Goal: Information Seeking & Learning: Learn about a topic

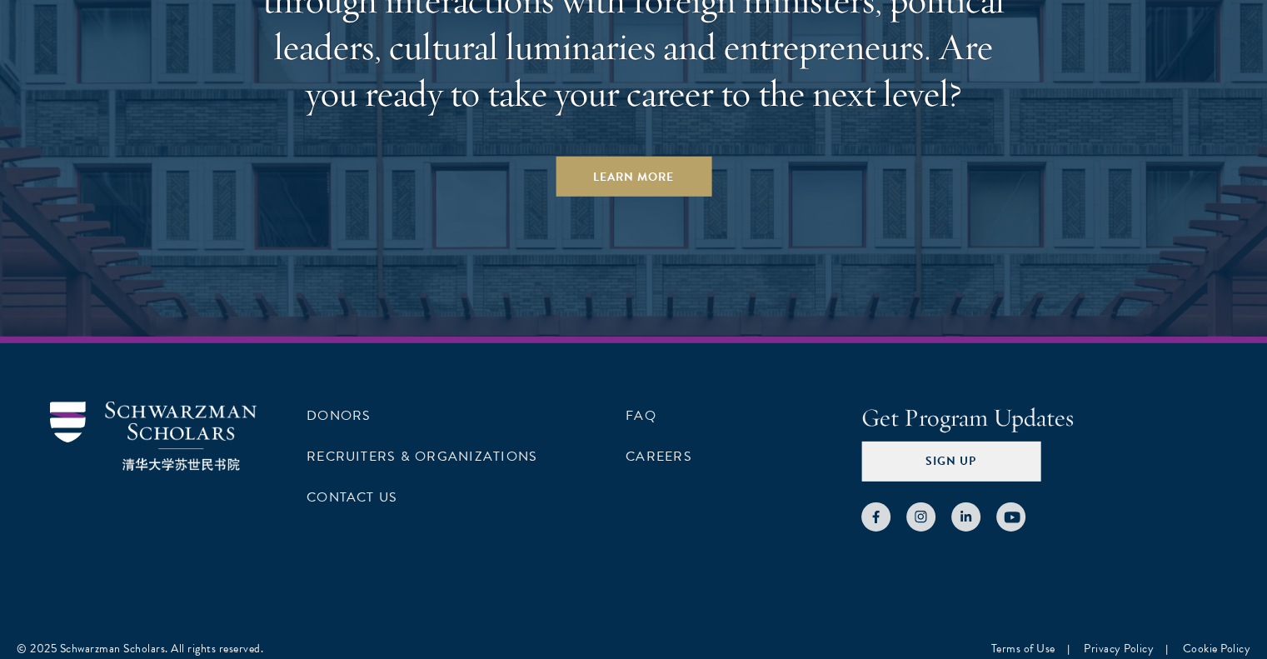
scroll to position [5189, 0]
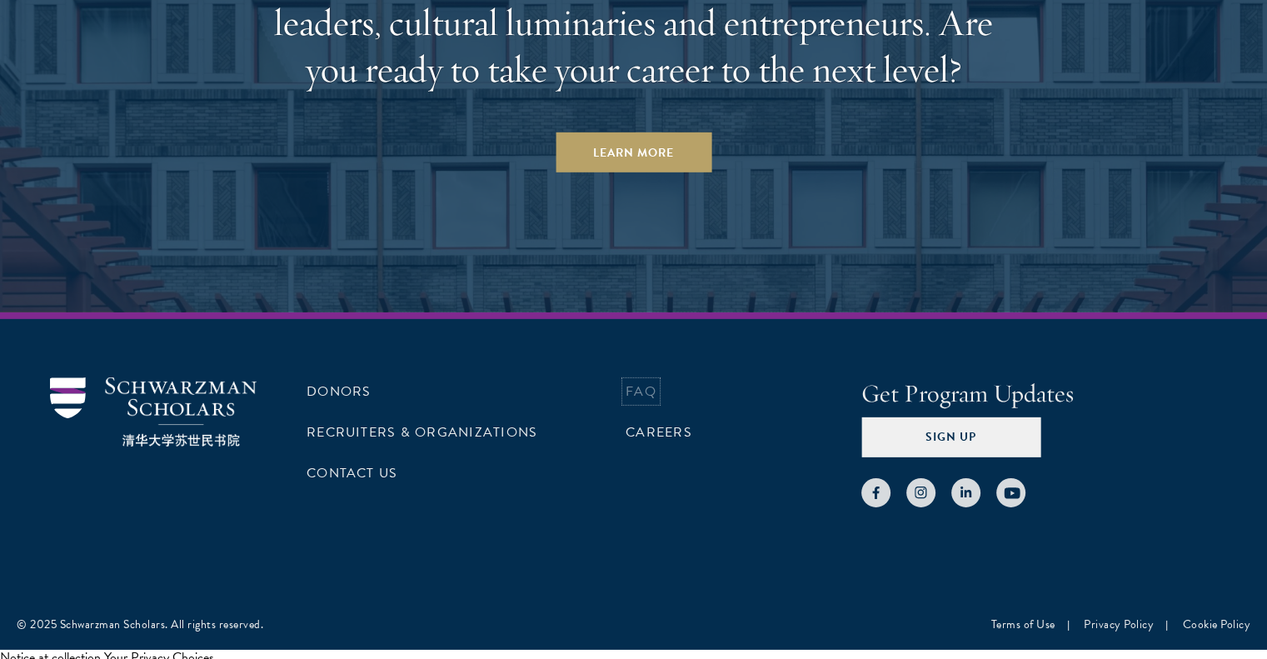
click at [640, 382] on link "FAQ" at bounding box center [641, 392] width 31 height 20
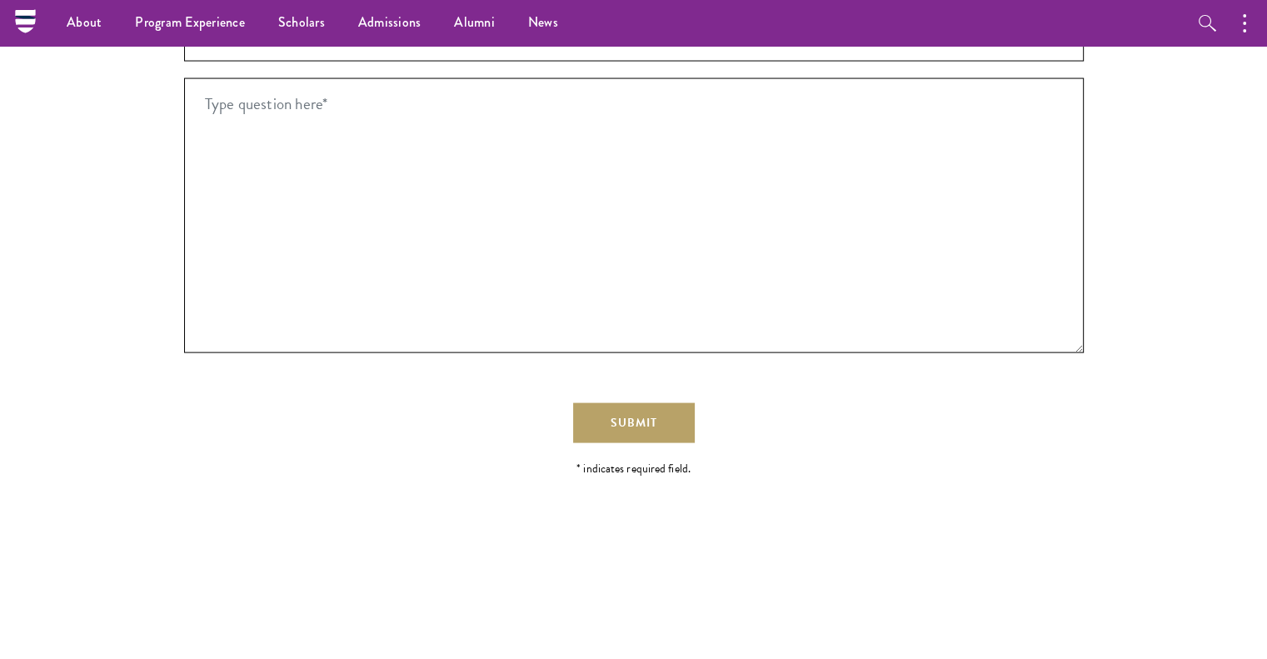
scroll to position [3082, 0]
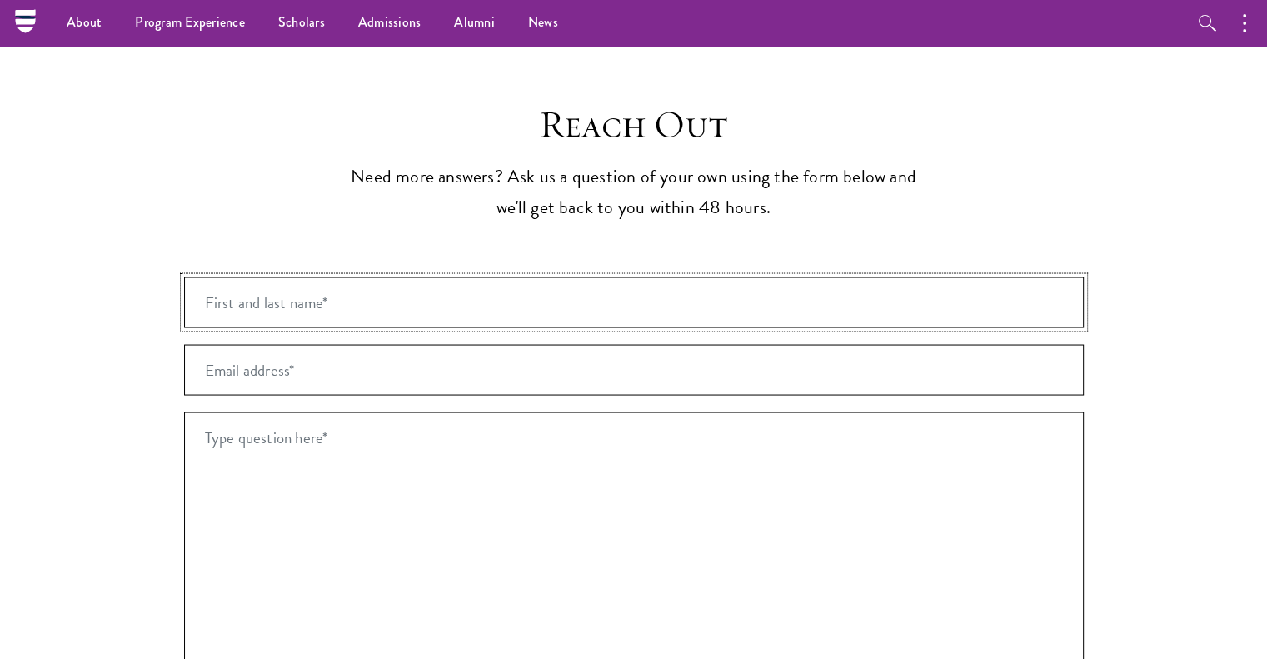
click at [357, 277] on input "First and last name* *" at bounding box center [634, 302] width 900 height 51
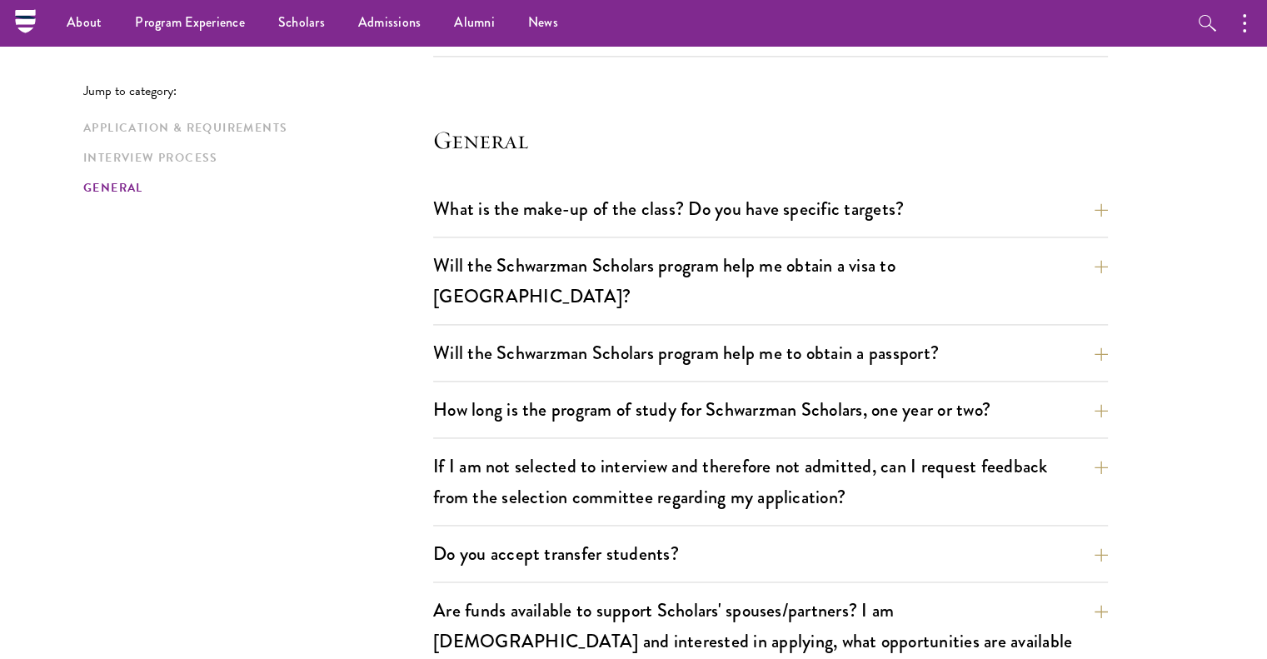
scroll to position [2333, 0]
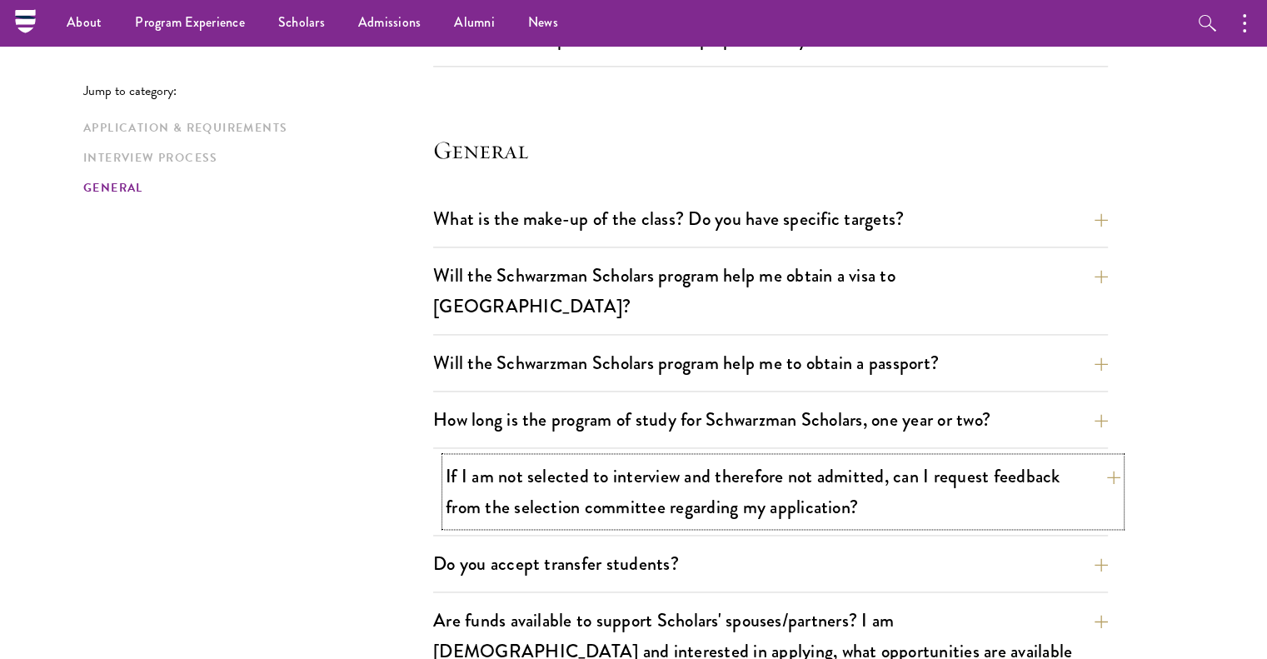
click at [655, 457] on button "If I am not selected to interview and therefore not admitted, can I request fee…" at bounding box center [783, 491] width 675 height 68
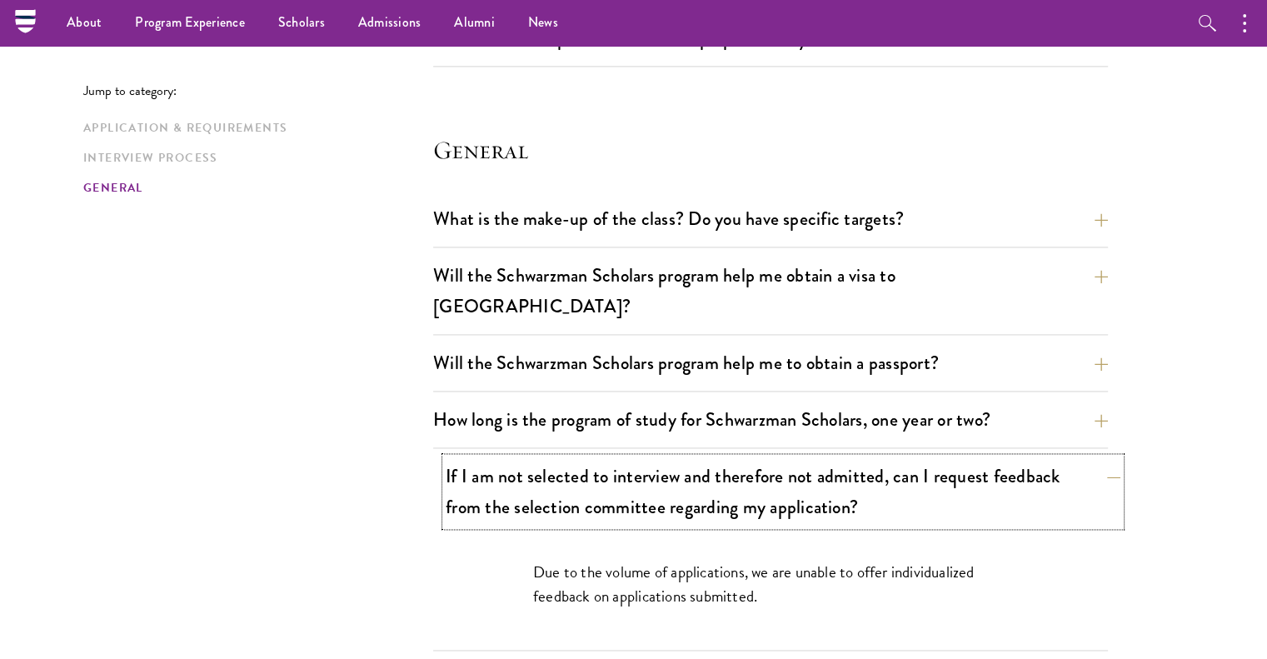
click at [655, 457] on button "If I am not selected to interview and therefore not admitted, can I request fee…" at bounding box center [783, 491] width 675 height 68
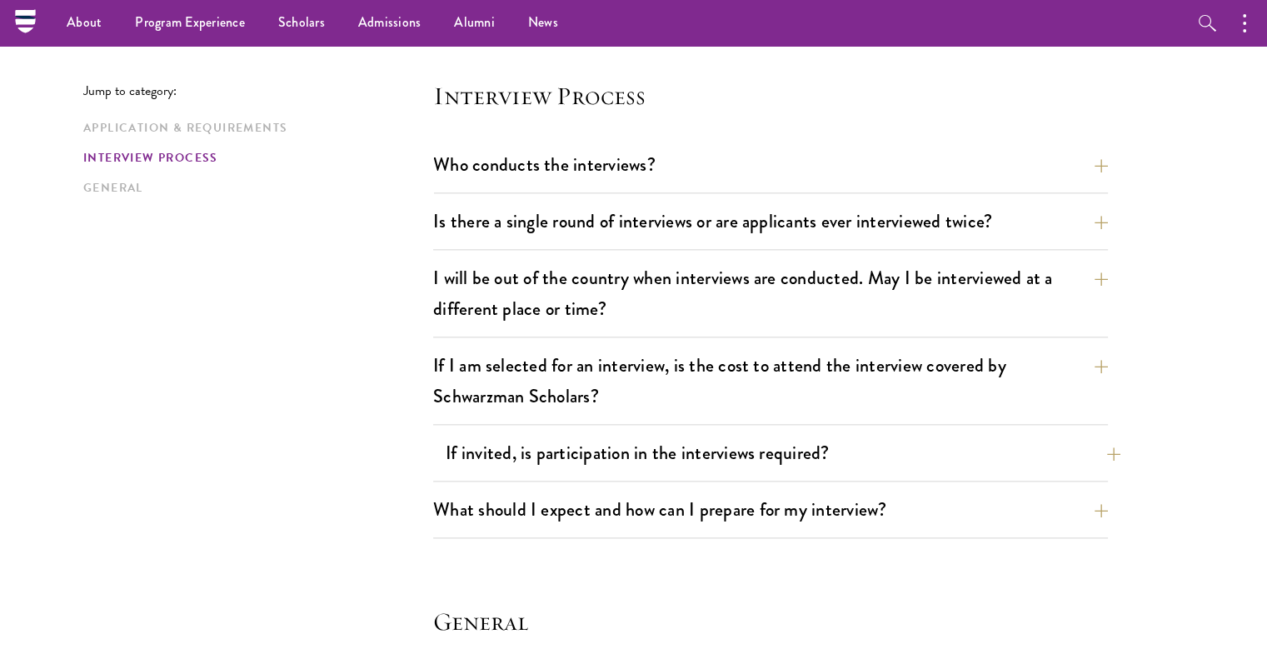
scroll to position [1833, 0]
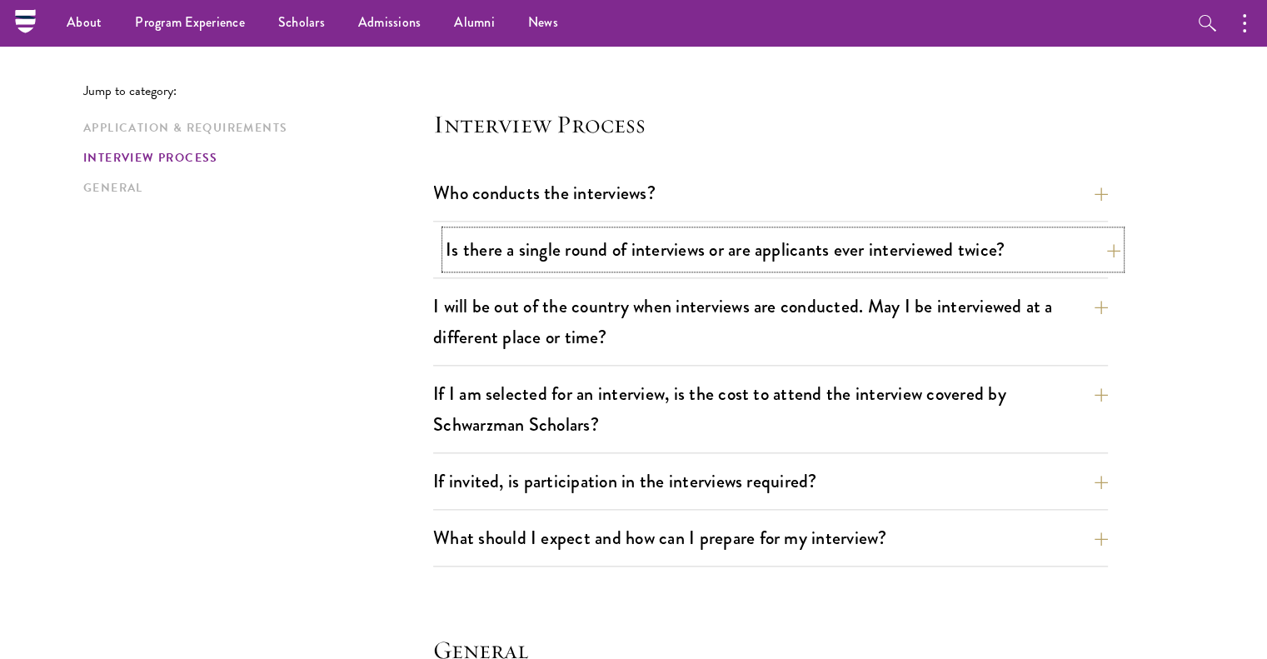
click at [680, 248] on button "Is there a single round of interviews or are applicants ever interviewed twice?" at bounding box center [783, 249] width 675 height 37
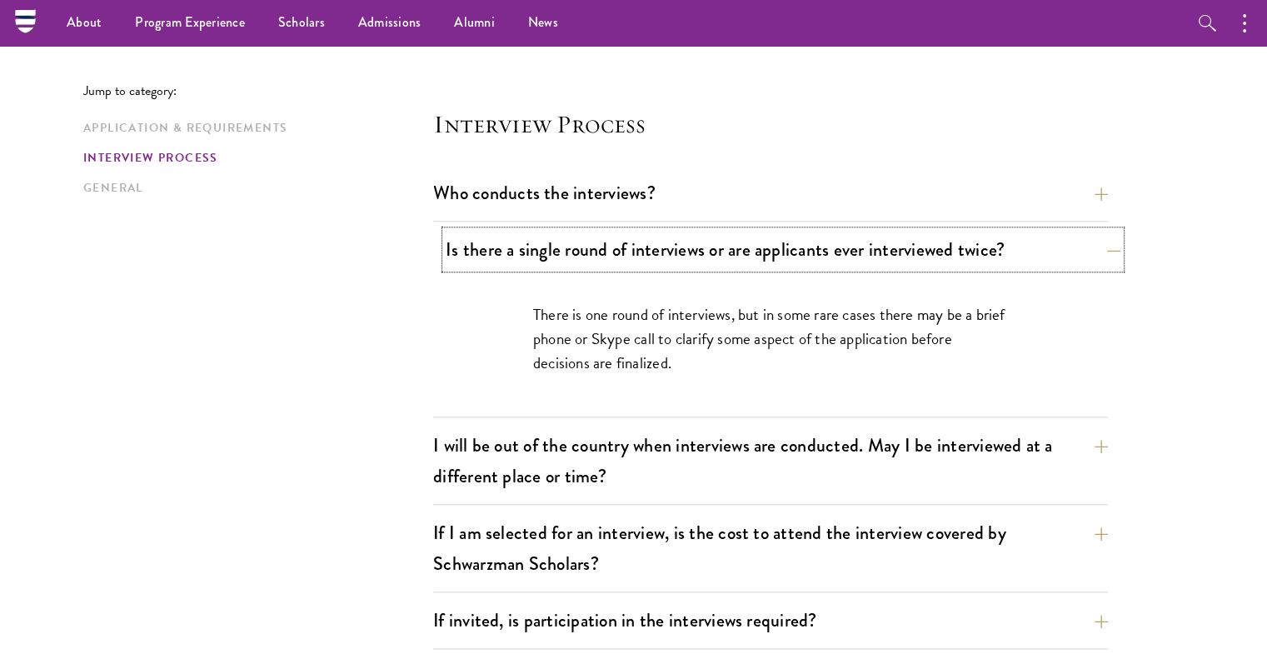
click at [680, 248] on button "Is there a single round of interviews or are applicants ever interviewed twice?" at bounding box center [783, 249] width 675 height 37
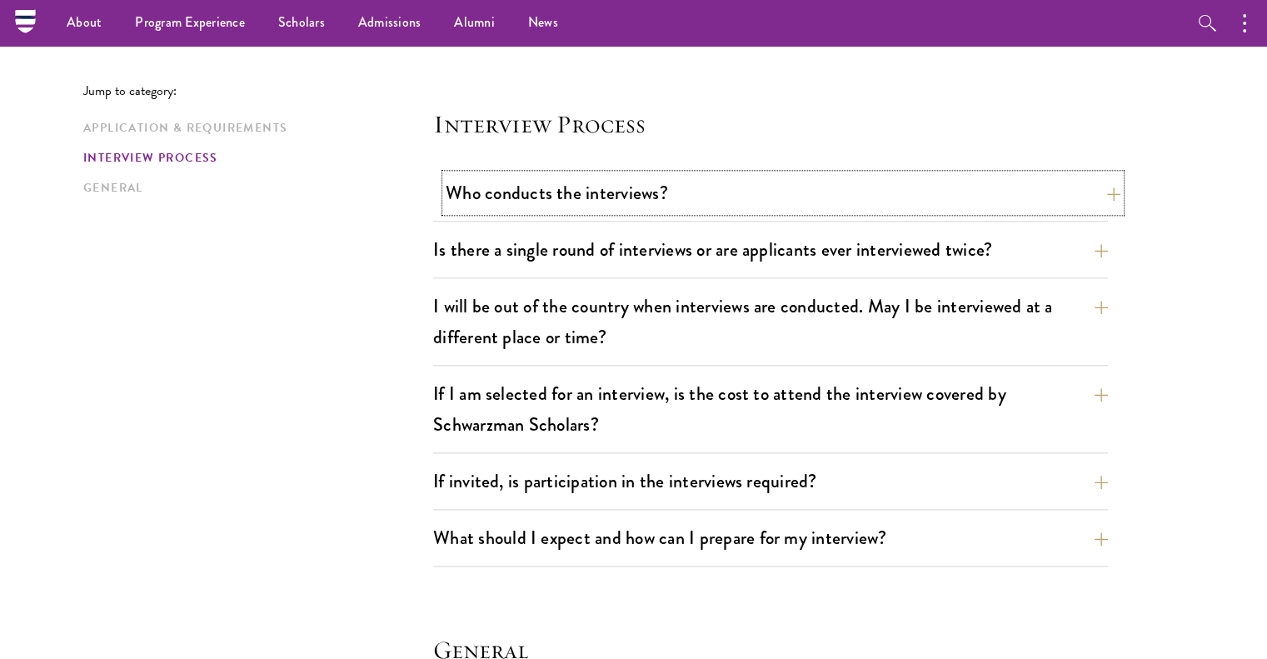
click at [671, 190] on button "Who conducts the interviews?" at bounding box center [783, 192] width 675 height 37
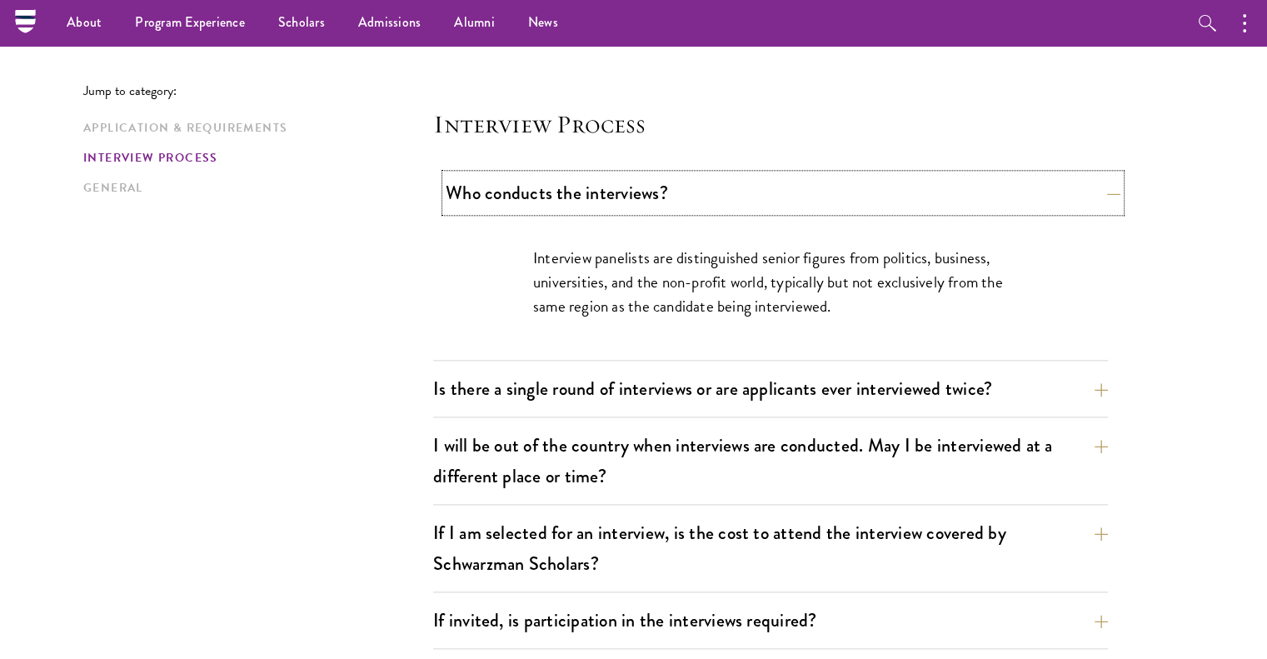
click at [671, 190] on button "Who conducts the interviews?" at bounding box center [783, 192] width 675 height 37
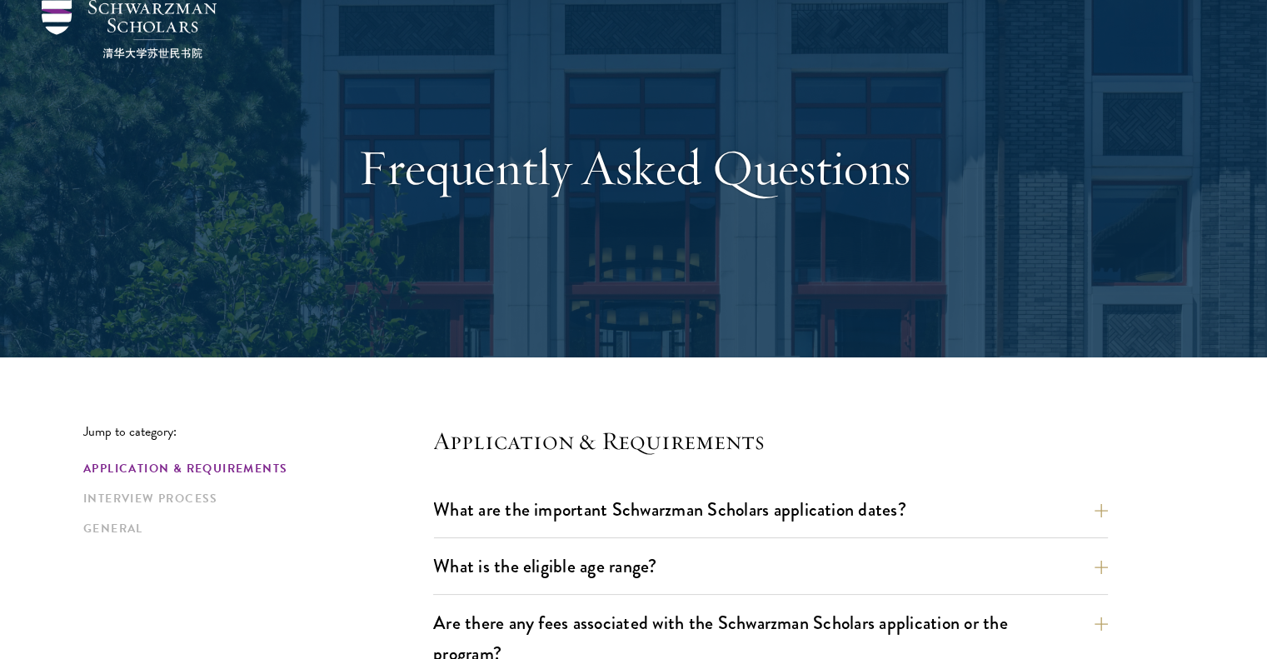
scroll to position [0, 0]
